Goal: Navigation & Orientation: Understand site structure

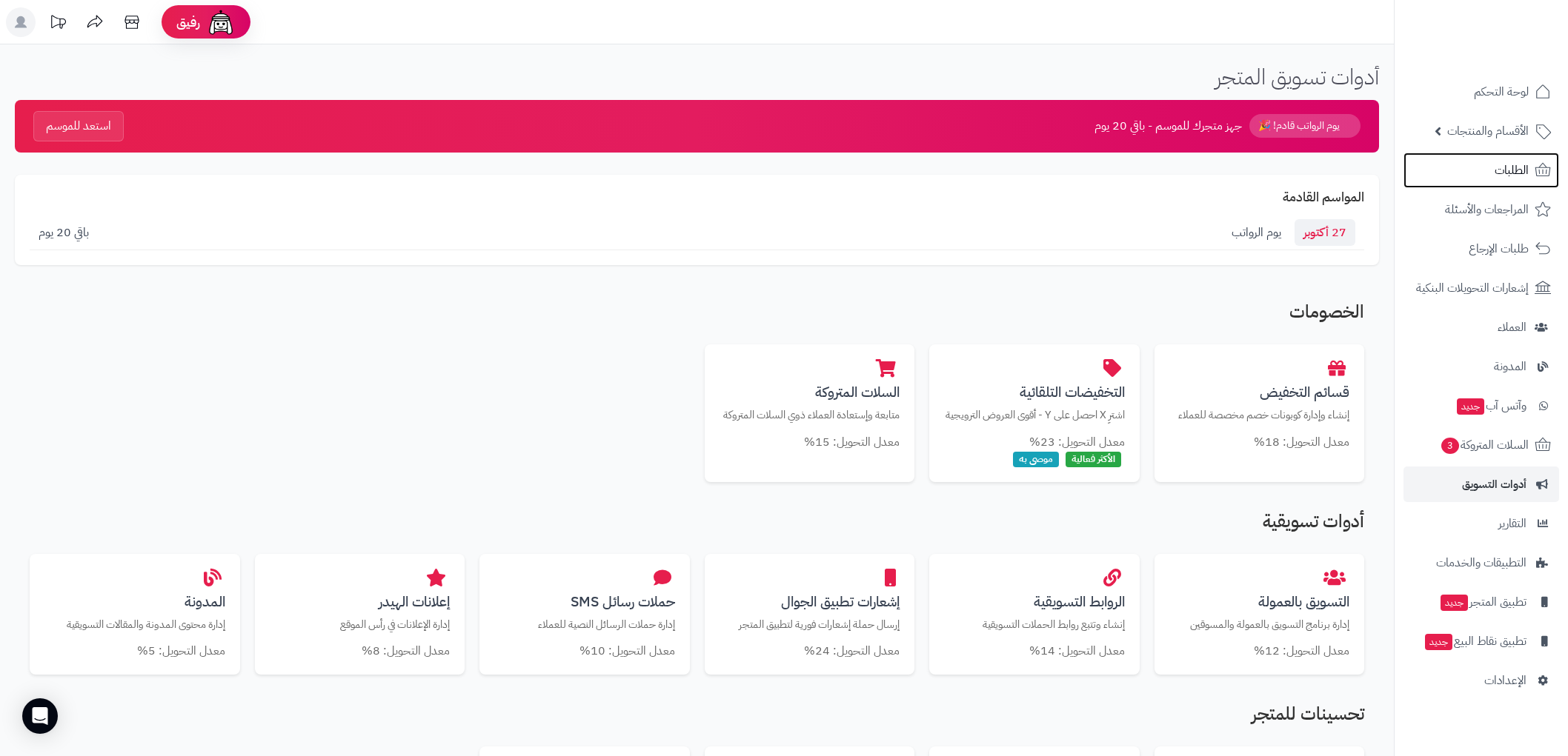
scroll to position [200, 0]
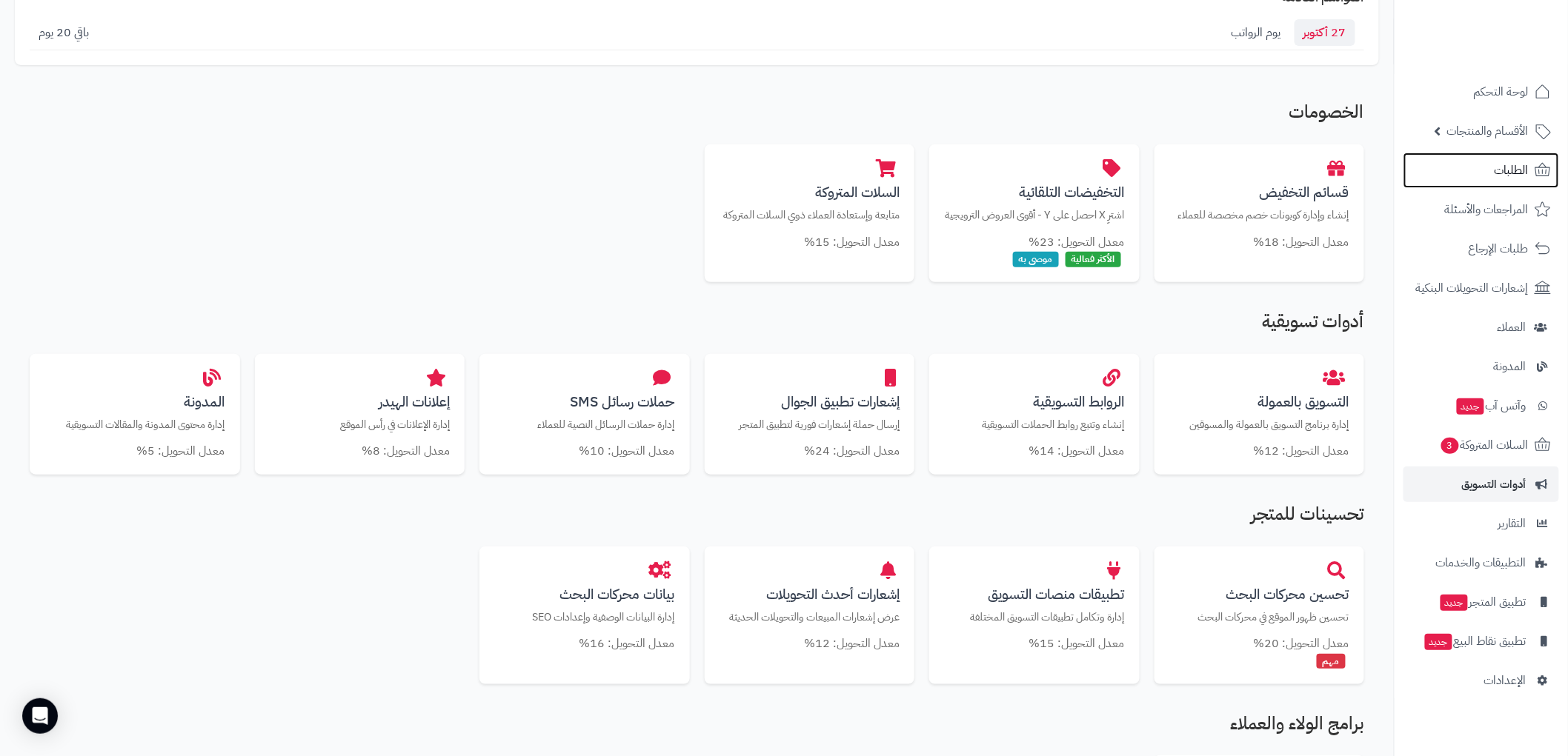
click at [1490, 179] on link "الطلبات" at bounding box center [1481, 171] width 156 height 36
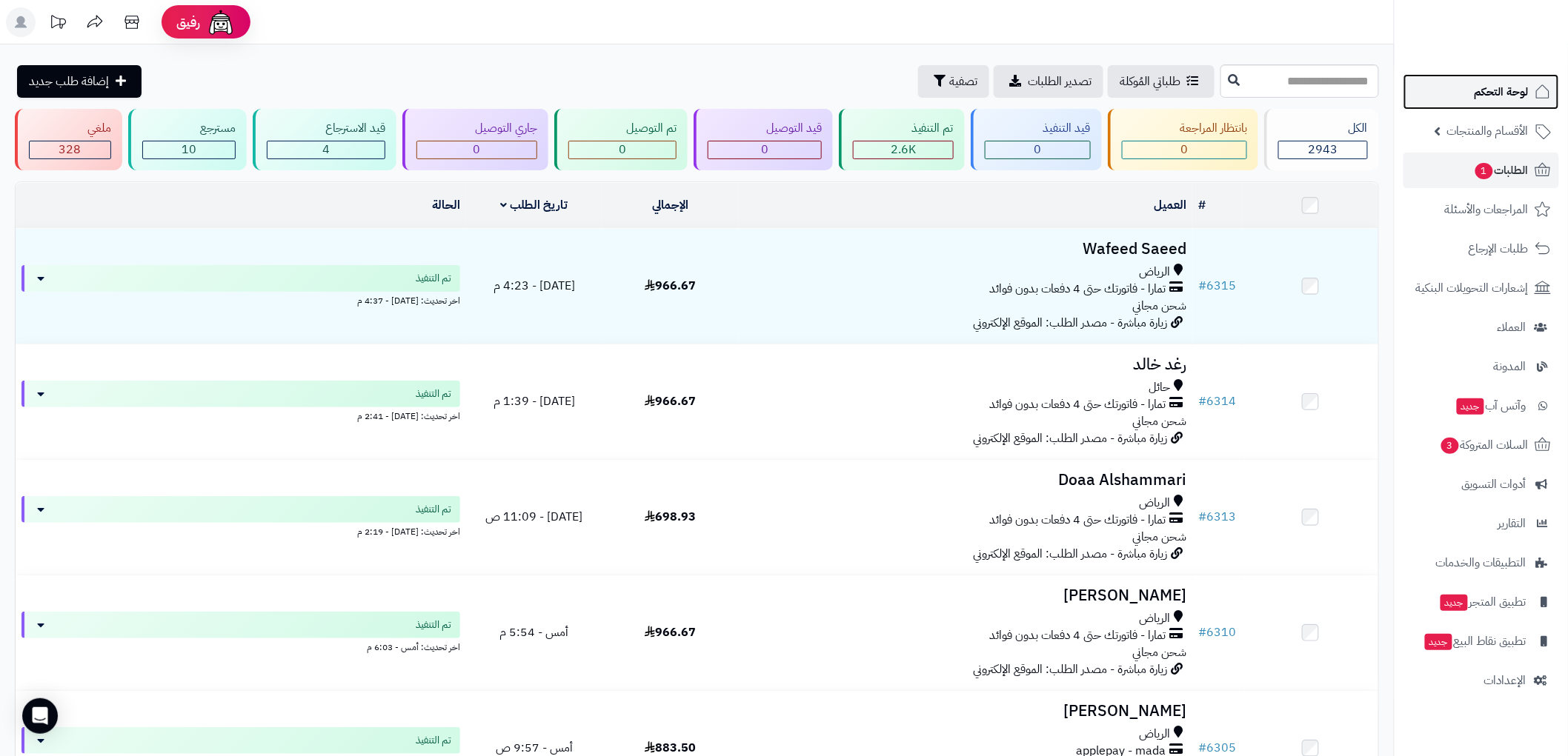
click at [1505, 95] on span "لوحة التحكم" at bounding box center [1501, 91] width 54 height 20
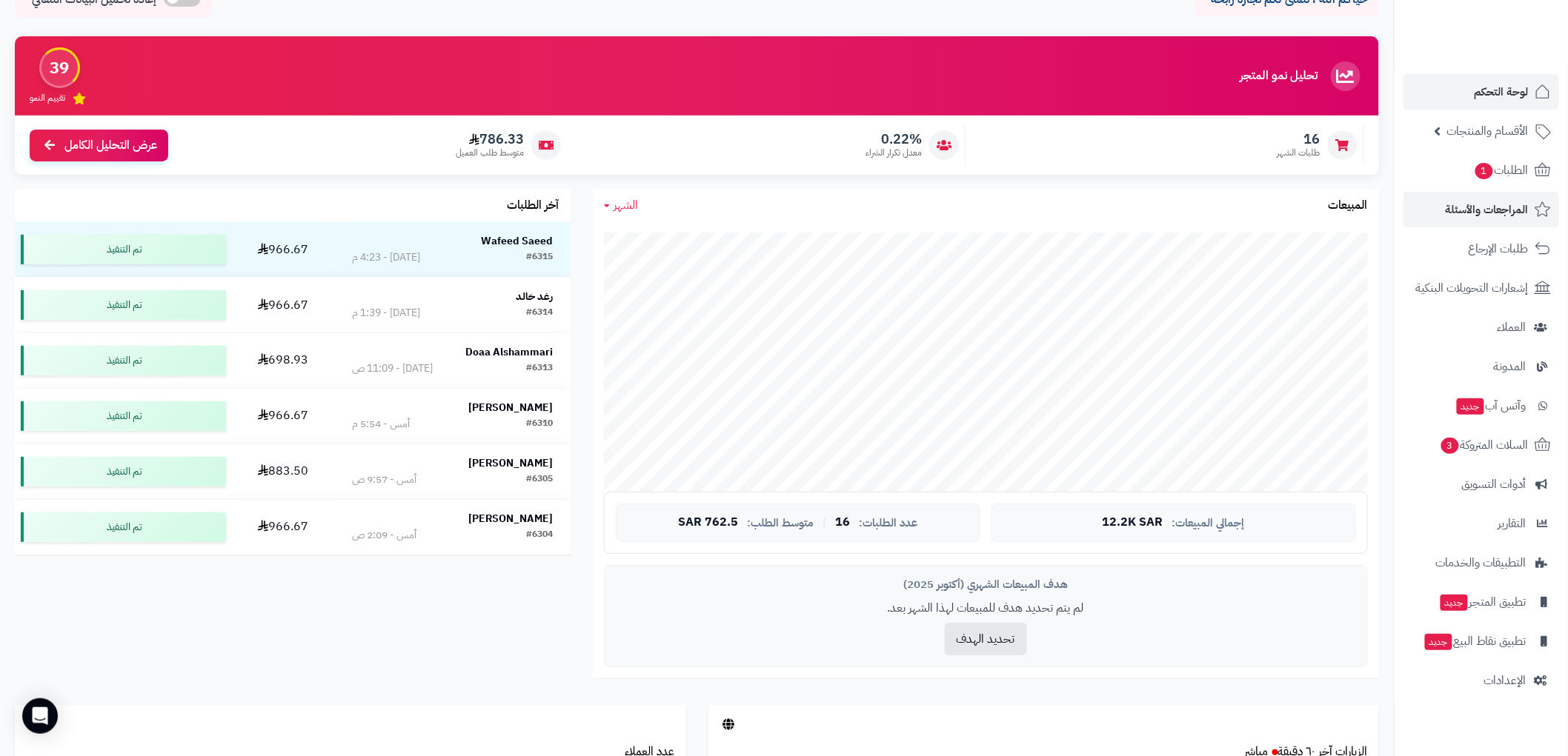
scroll to position [82, 0]
click at [1527, 87] on span "لوحة التحكم" at bounding box center [1501, 91] width 54 height 20
